Goal: Check status: Check status

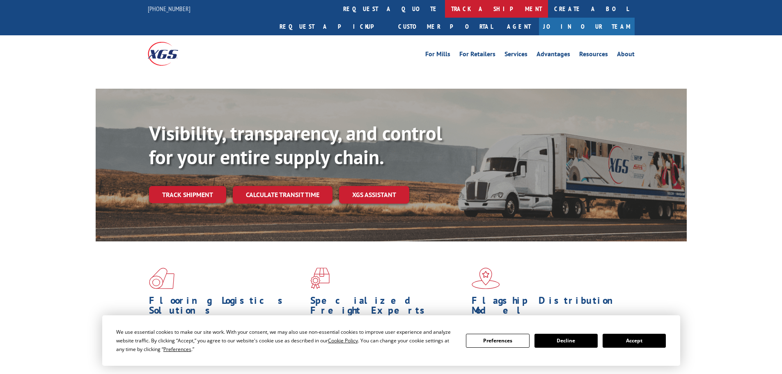
click at [445, 4] on link "track a shipment" at bounding box center [496, 9] width 103 height 18
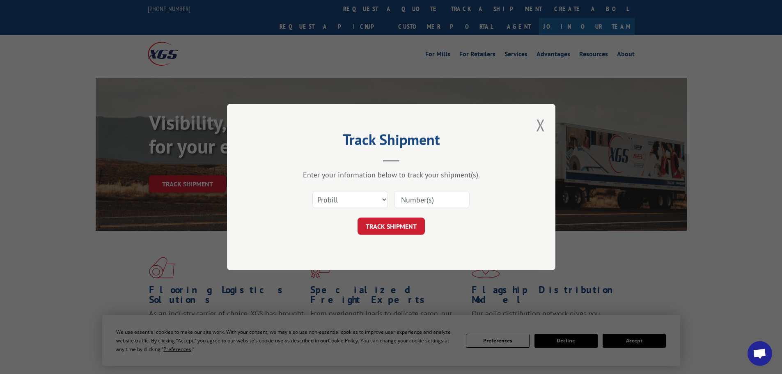
click at [349, 197] on select "Select category... Probill BOL PO" at bounding box center [351, 199] width 76 height 17
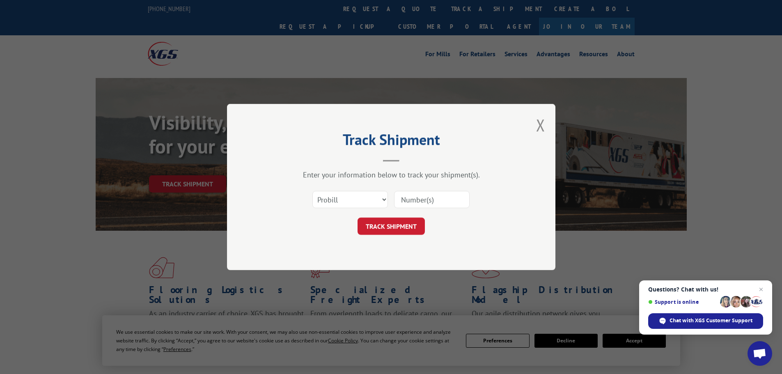
select select "po"
click at [313, 191] on select "Select category... Probill BOL PO" at bounding box center [351, 199] width 76 height 17
click at [410, 197] on input at bounding box center [432, 199] width 76 height 17
paste input "72461831"
type input "72461831"
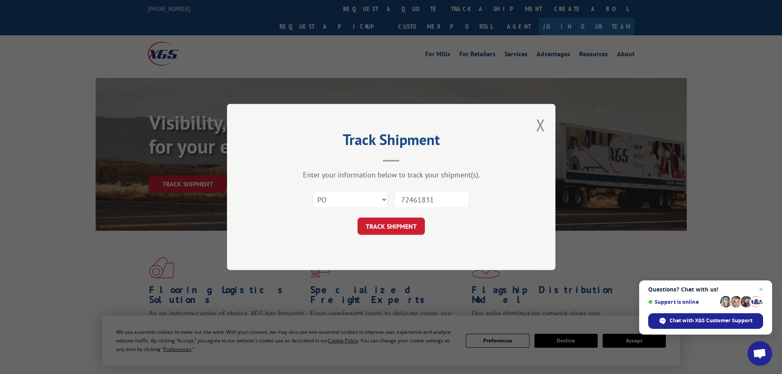
click at [416, 226] on button "TRACK SHIPMENT" at bounding box center [391, 226] width 67 height 17
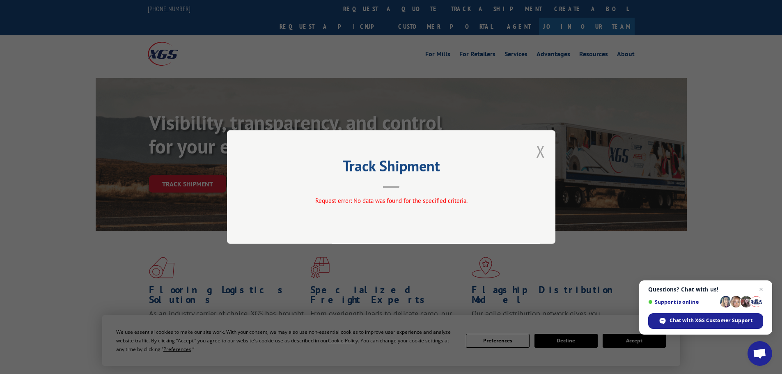
click at [543, 154] on button "Close modal" at bounding box center [540, 151] width 9 height 22
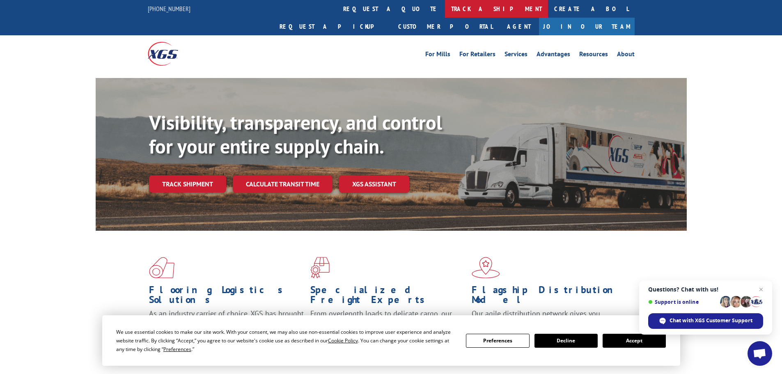
click at [445, 8] on link "track a shipment" at bounding box center [496, 9] width 103 height 18
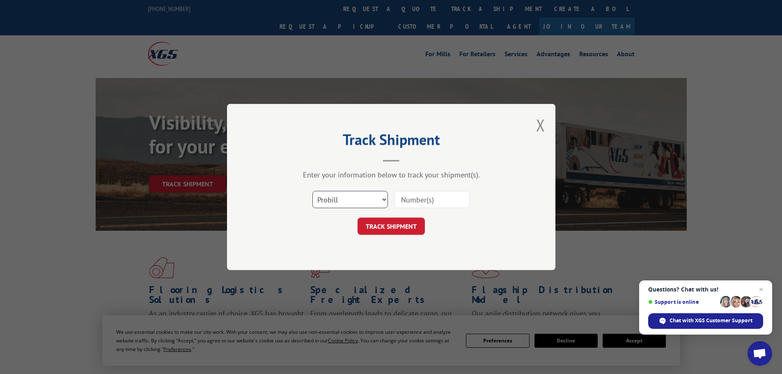
click at [365, 202] on select "Select category... Probill BOL PO" at bounding box center [351, 199] width 76 height 17
click at [414, 202] on input at bounding box center [432, 199] width 76 height 17
paste input "72461831"
type input "72461831"
click at [417, 222] on button "TRACK SHIPMENT" at bounding box center [391, 226] width 67 height 17
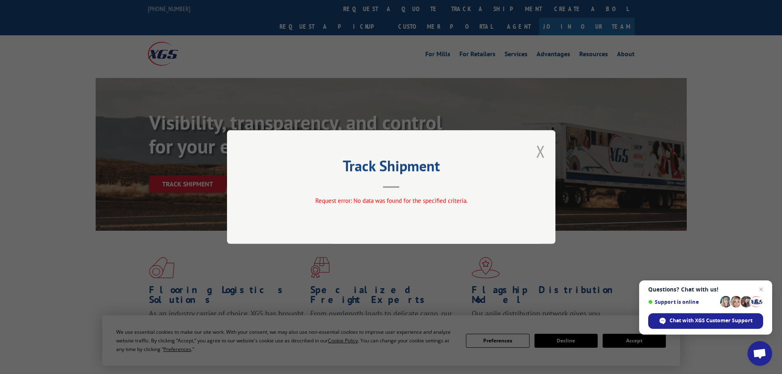
click at [540, 153] on button "Close modal" at bounding box center [540, 151] width 9 height 22
